Goal: Check status: Check status

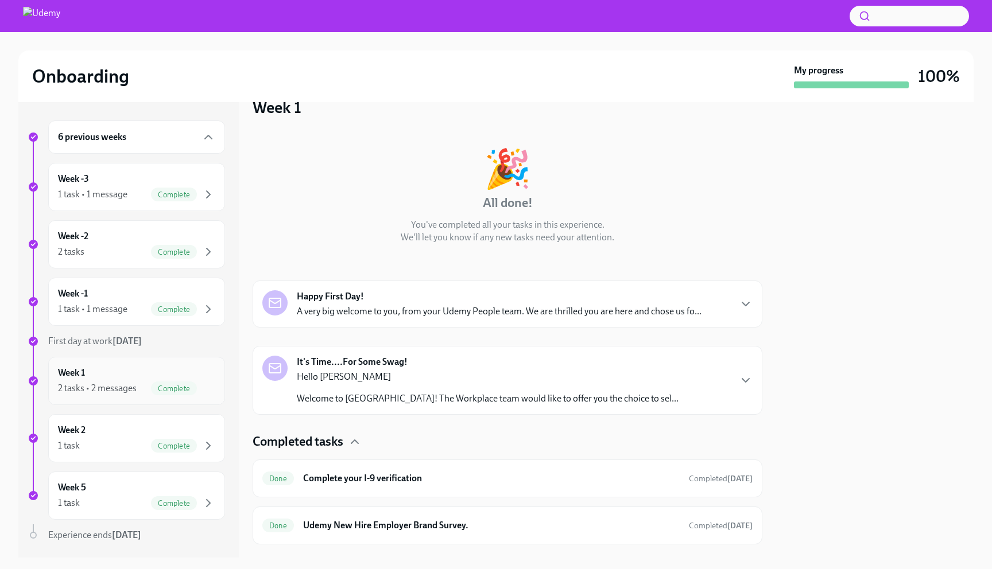
scroll to position [30, 0]
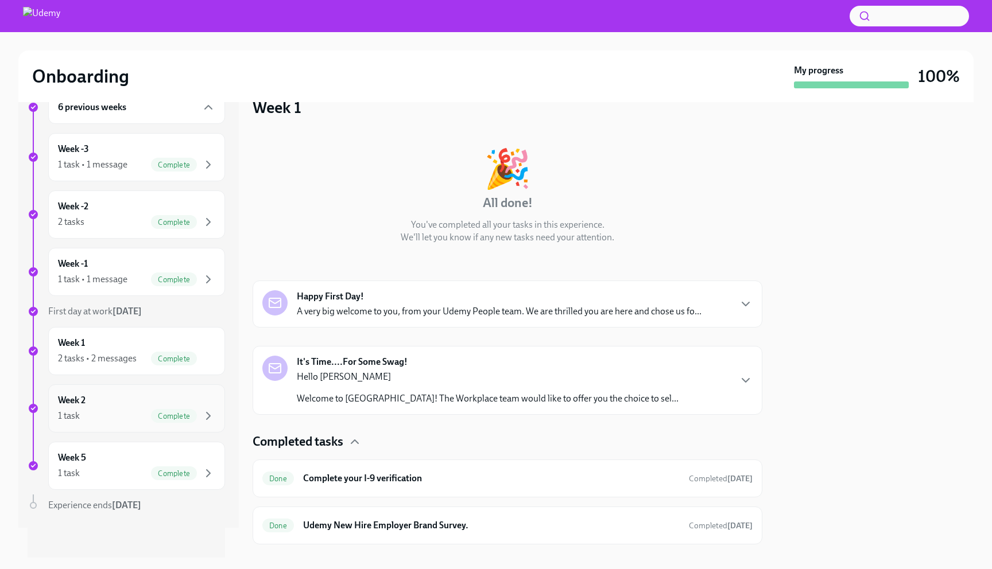
click at [108, 410] on div "1 task Complete" at bounding box center [136, 416] width 157 height 14
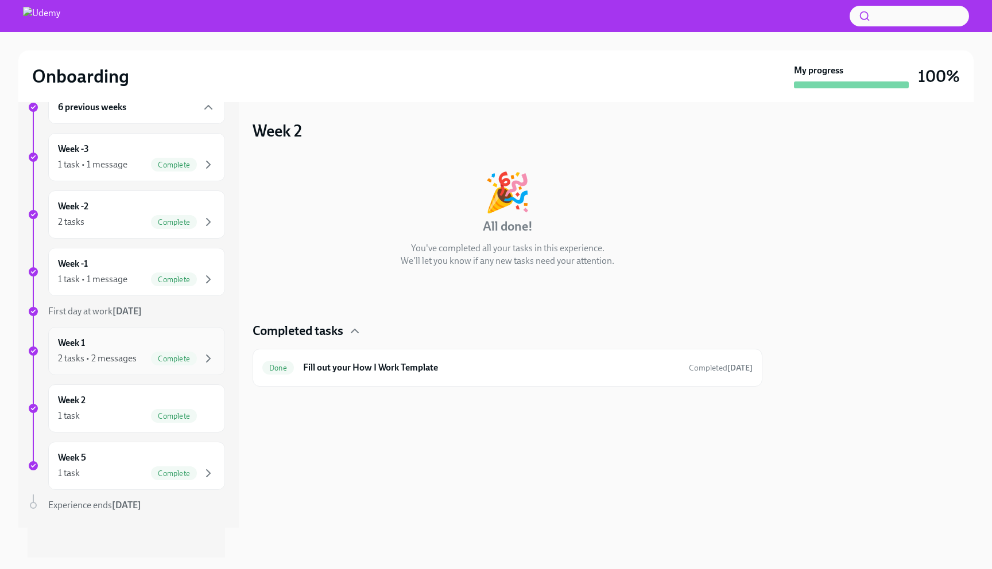
click at [112, 352] on div "2 tasks • 2 messages Complete" at bounding box center [136, 359] width 157 height 14
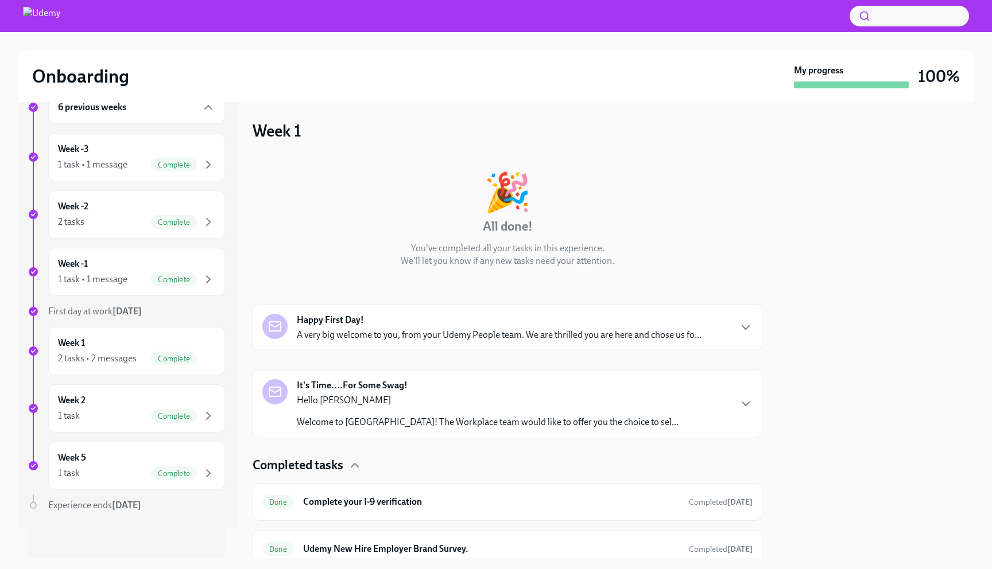
scroll to position [47, 0]
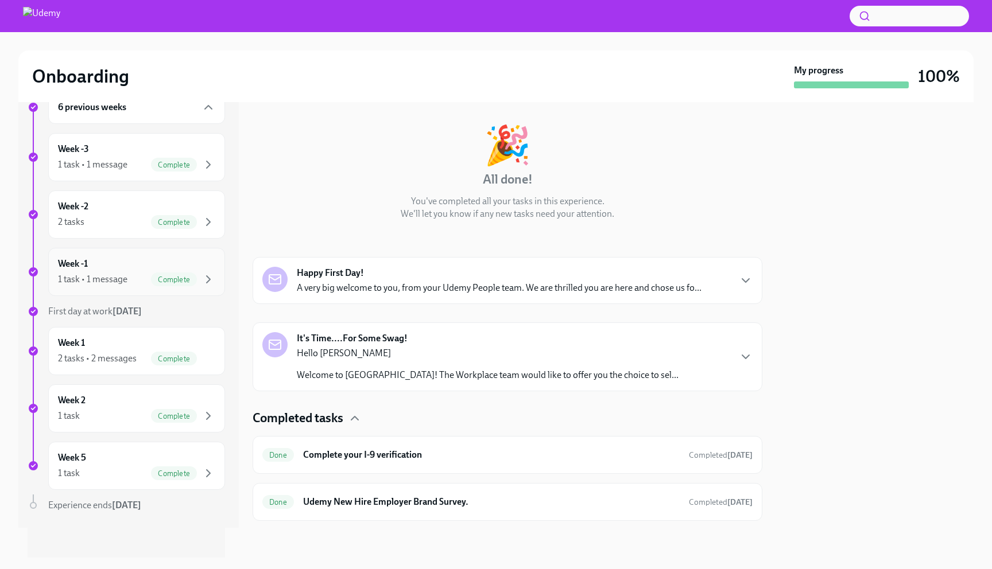
click at [117, 267] on div "Week -1 1 task • 1 message Complete" at bounding box center [136, 272] width 157 height 29
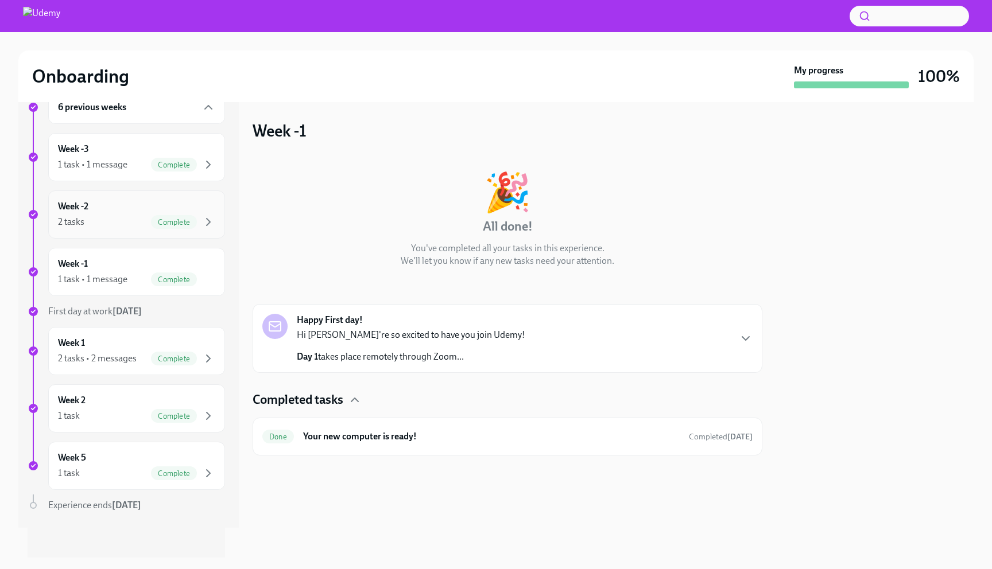
click at [119, 216] on div "2 tasks Complete" at bounding box center [136, 222] width 157 height 14
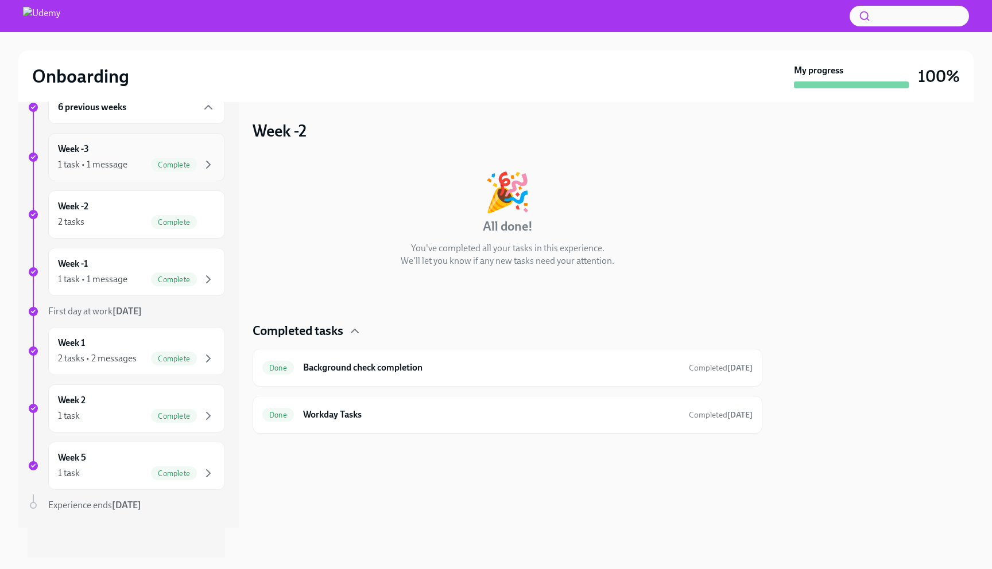
click at [119, 143] on div "Week -3 1 task • 1 message Complete" at bounding box center [136, 157] width 157 height 29
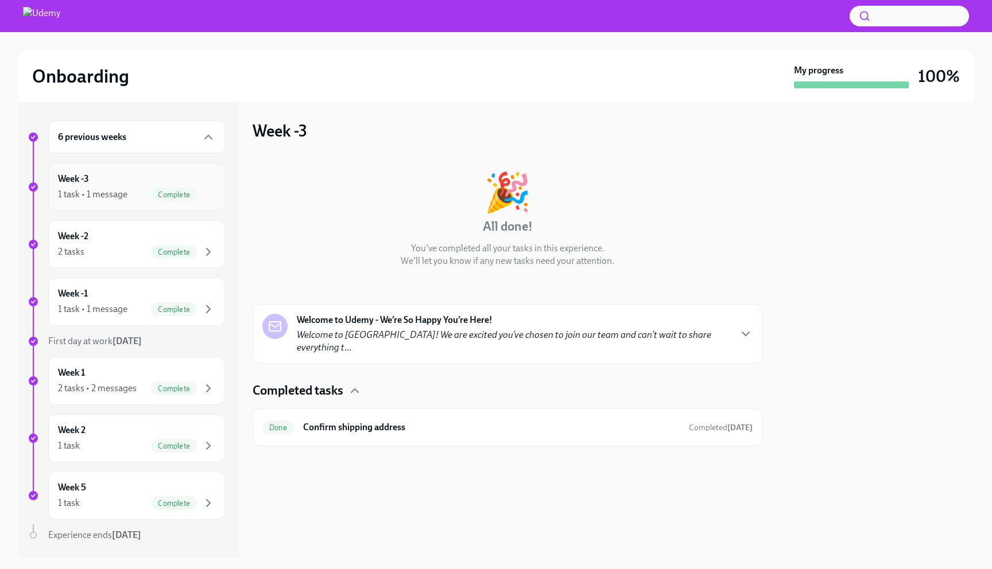
click at [146, 190] on div "1 task • 1 message Complete" at bounding box center [136, 195] width 157 height 14
click at [134, 176] on div "Week -3 1 task • 1 message Complete" at bounding box center [136, 187] width 157 height 29
click at [100, 190] on div "1 task • 1 message" at bounding box center [92, 194] width 69 height 13
click at [108, 146] on div "6 previous weeks" at bounding box center [136, 137] width 177 height 33
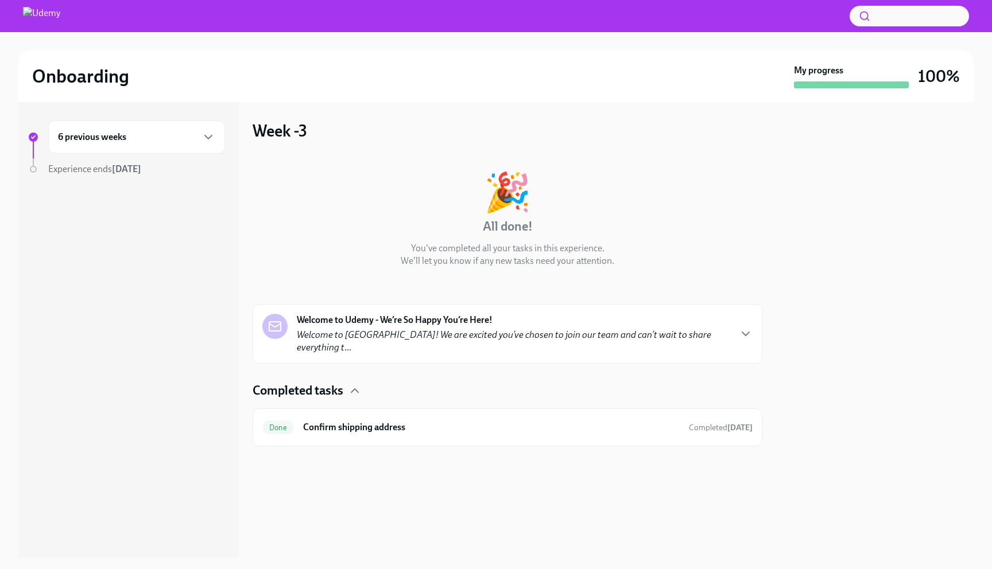
click at [105, 137] on h6 "6 previous weeks" at bounding box center [92, 137] width 68 height 13
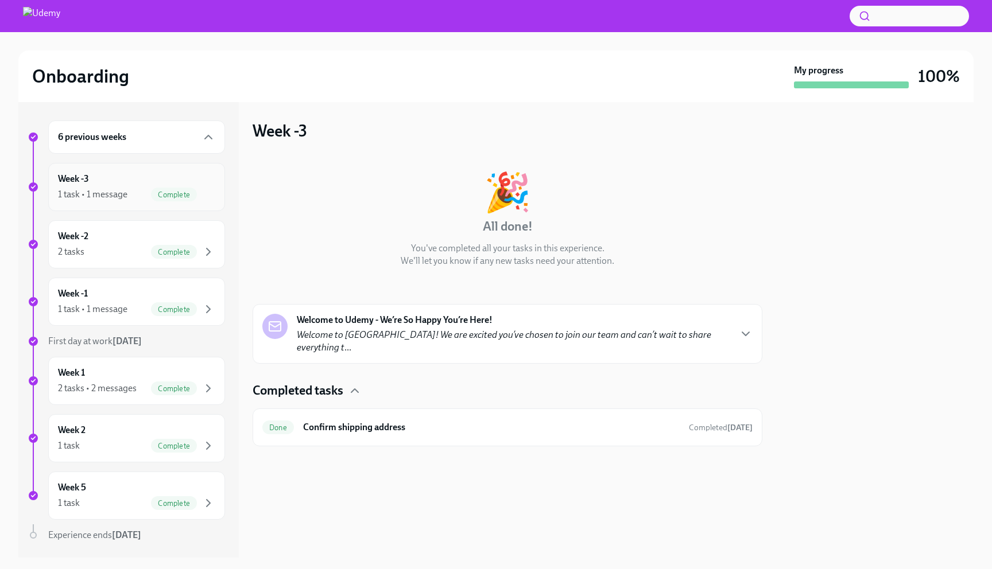
click at [110, 188] on div "1 task • 1 message" at bounding box center [92, 194] width 69 height 13
click at [115, 285] on div "Week -1 1 task • 1 message Complete" at bounding box center [136, 302] width 177 height 48
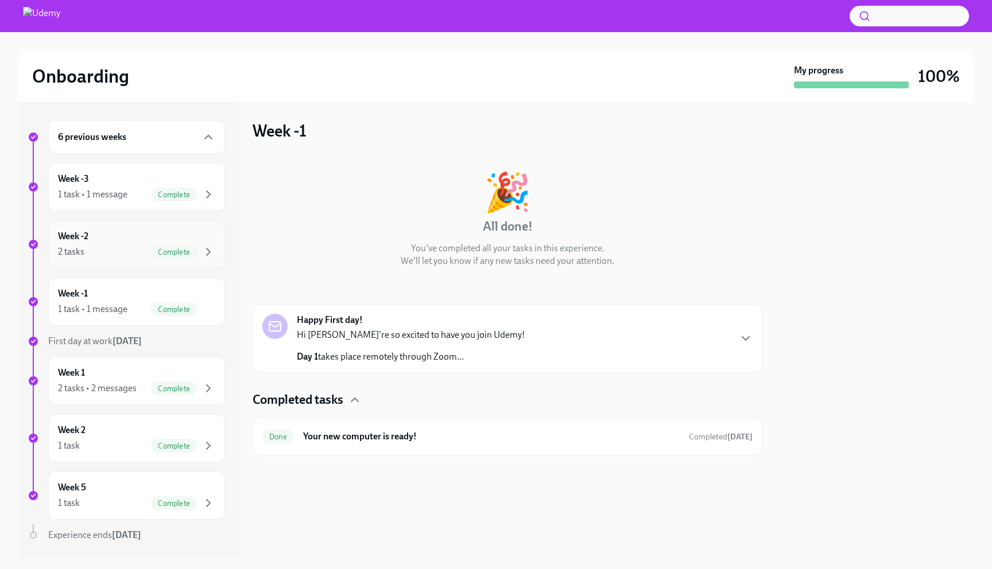
click at [115, 248] on div "2 tasks Complete" at bounding box center [136, 252] width 157 height 14
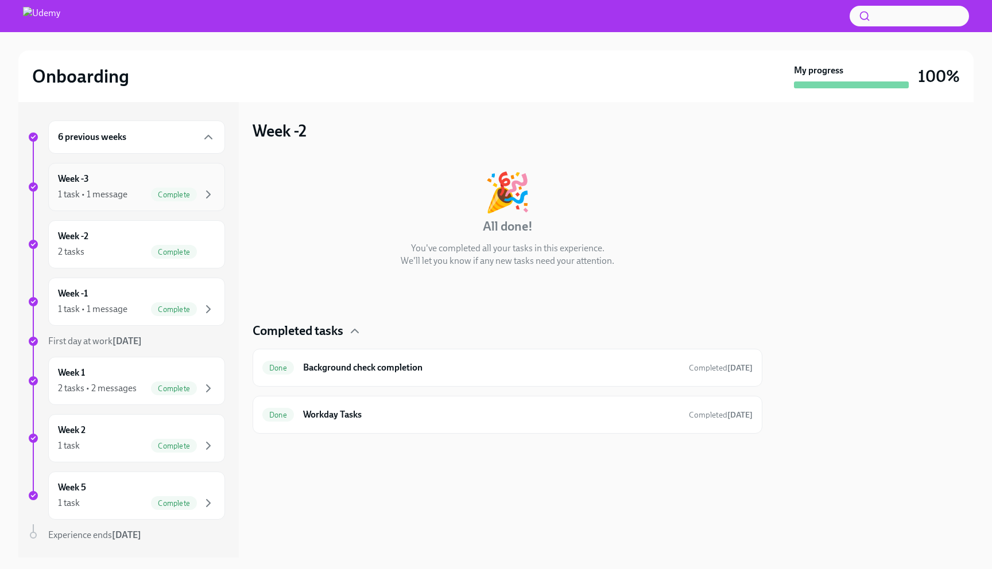
click at [107, 208] on div "Week -3 1 task • 1 message Complete" at bounding box center [136, 187] width 177 height 48
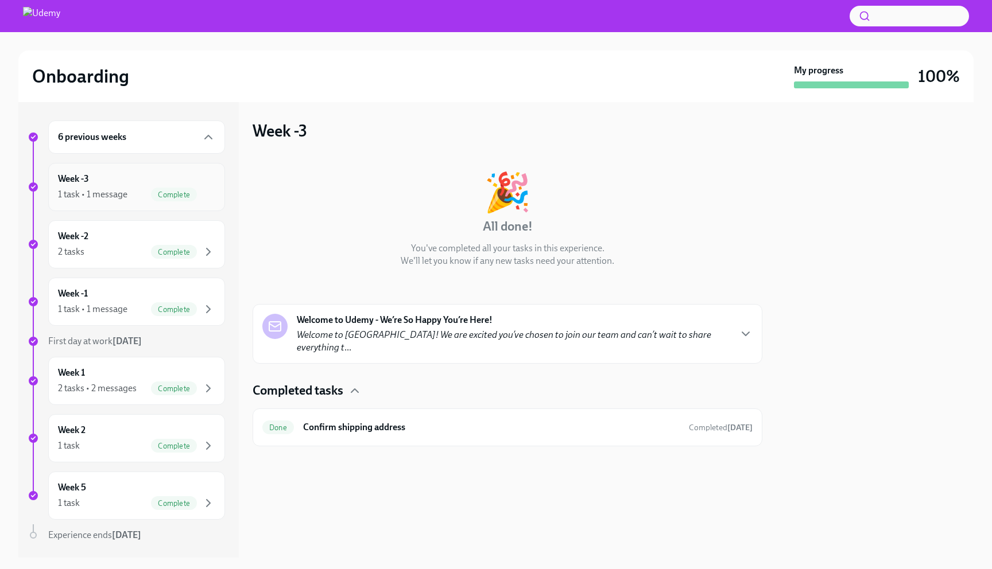
click at [105, 187] on div "Week -3 1 task • 1 message Complete" at bounding box center [136, 187] width 157 height 29
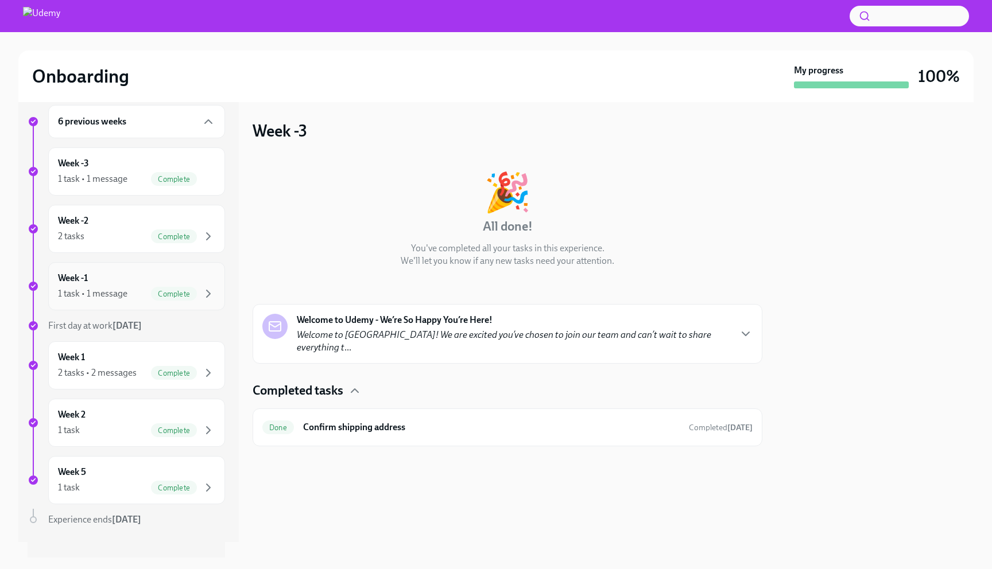
scroll to position [30, 0]
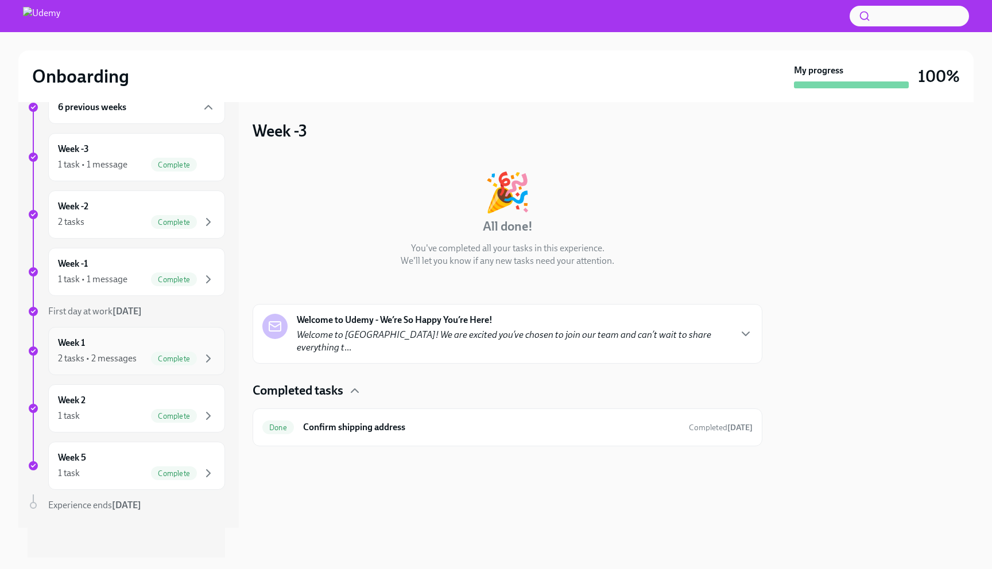
click at [111, 334] on div "Week 1 2 tasks • 2 messages Complete" at bounding box center [136, 351] width 177 height 48
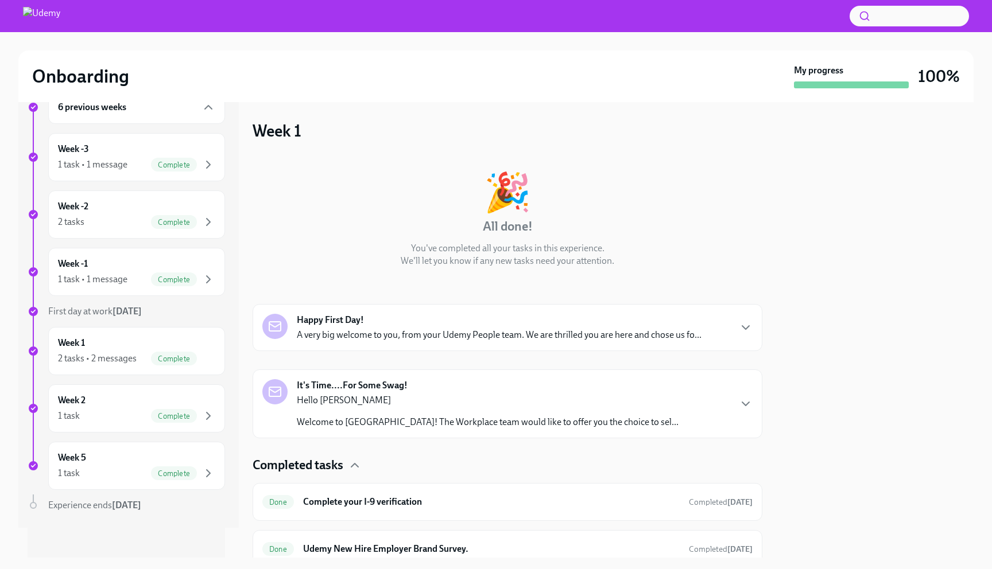
scroll to position [28, 0]
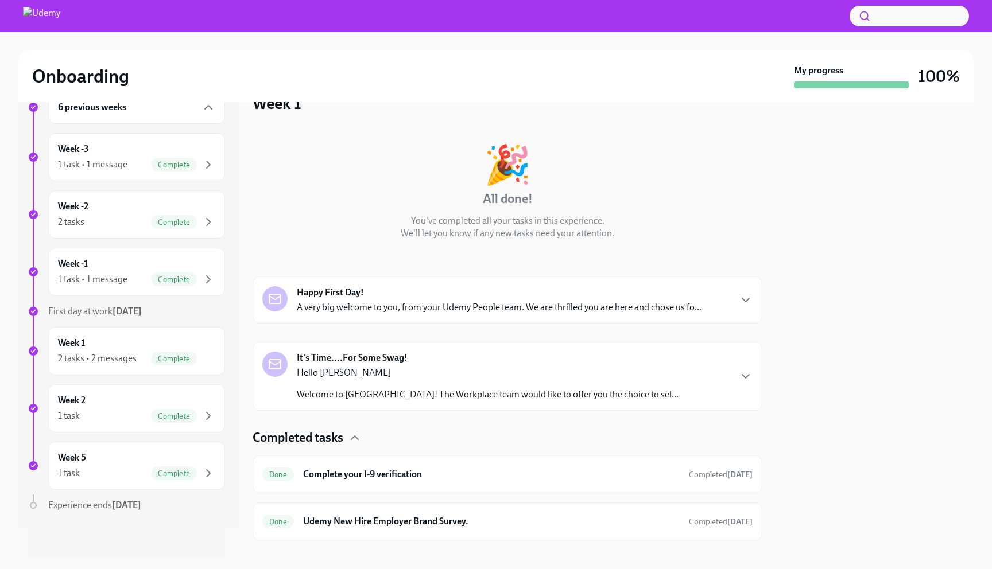
click at [401, 383] on div "Hello [PERSON_NAME] Welcome to Udemy! The Workplace team would like to offer yo…" at bounding box center [488, 384] width 382 height 34
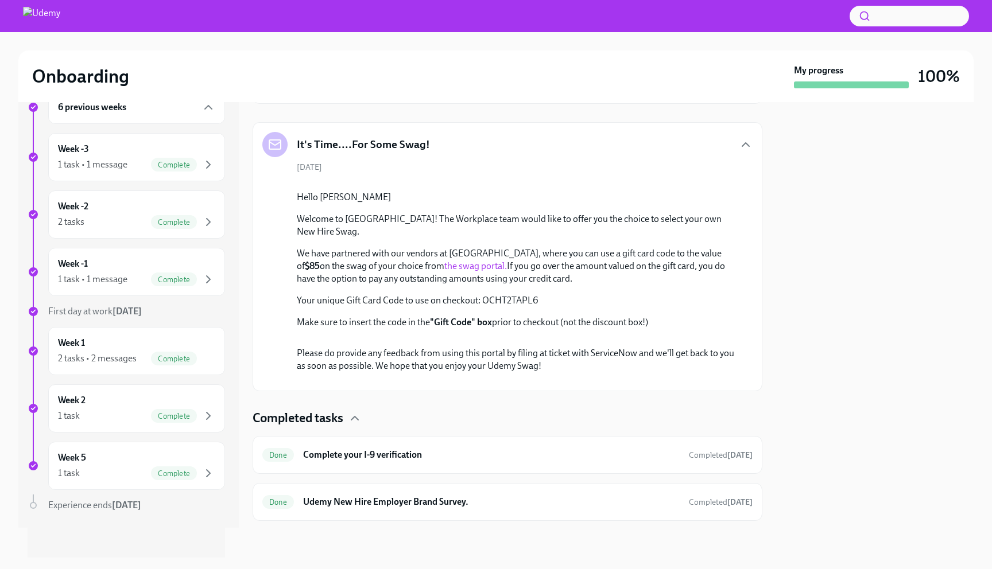
scroll to position [309, 0]
click at [444, 271] on link "the swag portal." at bounding box center [475, 266] width 63 height 11
